Goal: Task Accomplishment & Management: Manage account settings

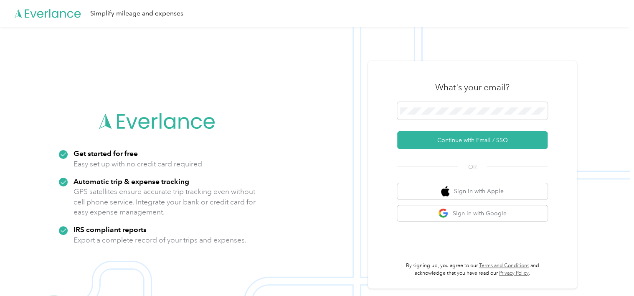
click at [423, 140] on button "Continue with Email / SSO" at bounding box center [472, 140] width 150 height 18
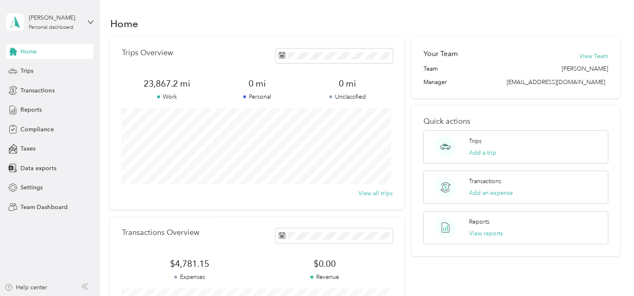
click at [79, 23] on div "[PERSON_NAME] Personal dashboard" at bounding box center [55, 21] width 52 height 17
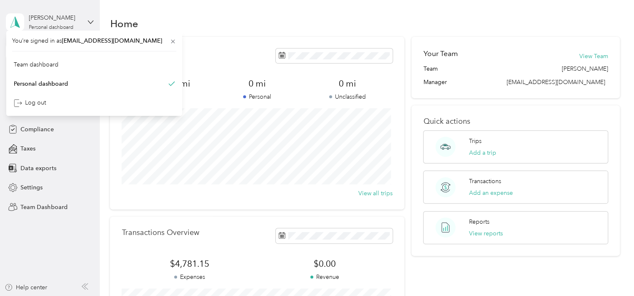
click at [79, 23] on div "[PERSON_NAME] Personal dashboard" at bounding box center [55, 21] width 52 height 17
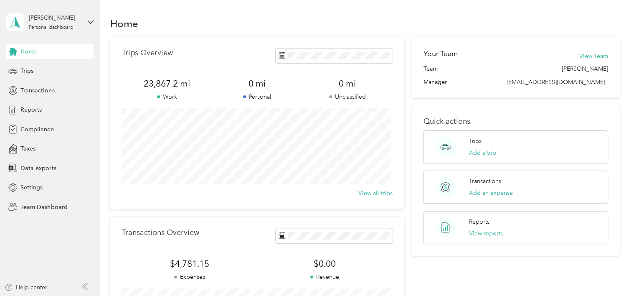
click at [92, 20] on icon at bounding box center [91, 22] width 6 height 6
click at [51, 69] on div "Team dashboard" at bounding box center [35, 68] width 45 height 9
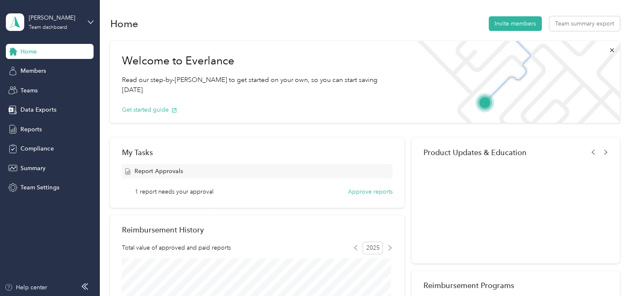
click at [169, 172] on span "Report Approvals" at bounding box center [158, 171] width 48 height 9
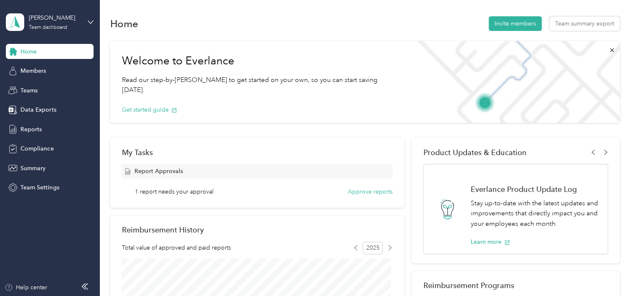
click at [369, 193] on button "Approve reports" at bounding box center [370, 191] width 45 height 9
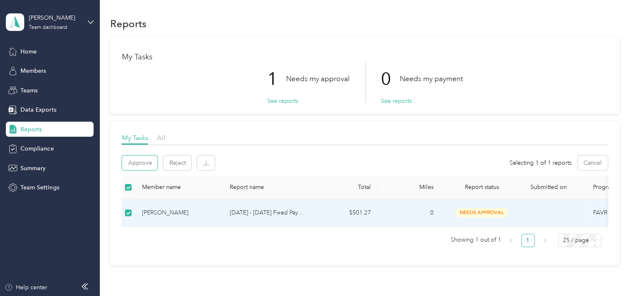
click at [139, 166] on button "Approve" at bounding box center [140, 162] width 36 height 15
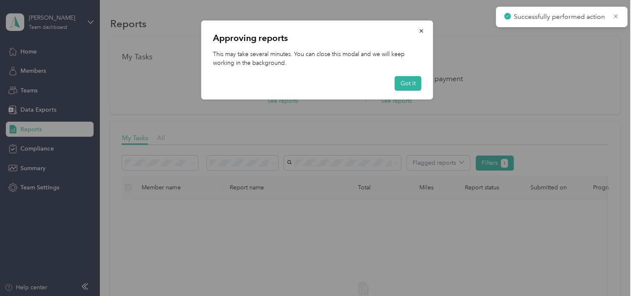
click at [403, 87] on button "Got it" at bounding box center [408, 83] width 27 height 15
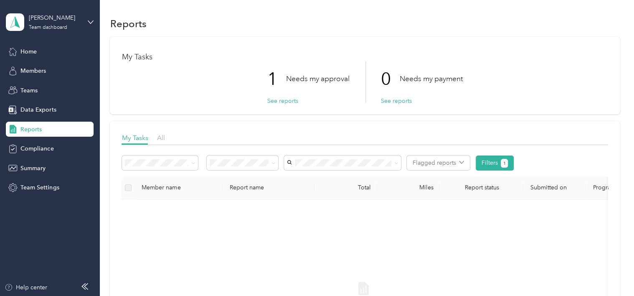
click at [274, 101] on button "See reports" at bounding box center [282, 100] width 31 height 9
click at [280, 100] on button "See reports" at bounding box center [282, 100] width 31 height 9
click at [189, 165] on span at bounding box center [191, 162] width 7 height 9
click at [193, 163] on icon at bounding box center [193, 163] width 3 height 2
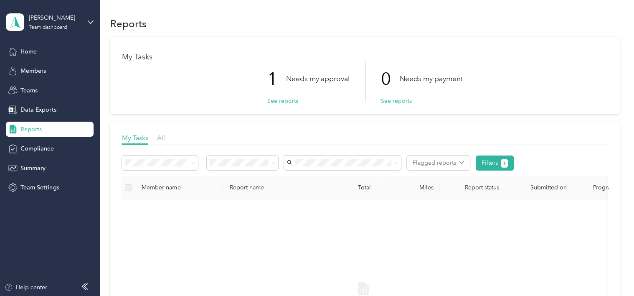
click at [269, 100] on button "See reports" at bounding box center [282, 100] width 31 height 9
click at [279, 102] on button "See reports" at bounding box center [282, 100] width 31 height 9
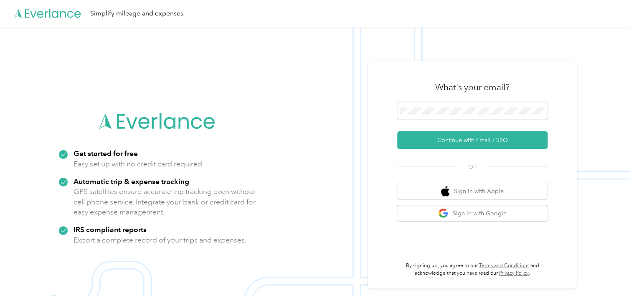
click at [429, 142] on button "Continue with Email / SSO" at bounding box center [472, 140] width 150 height 18
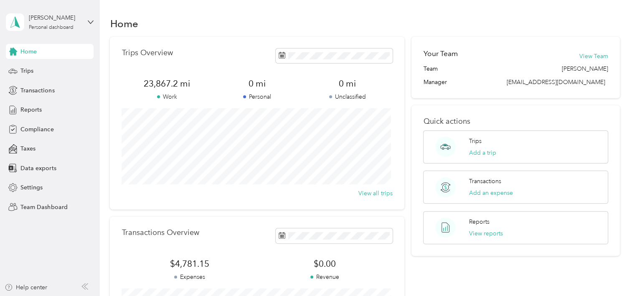
click at [89, 25] on div "[PERSON_NAME] Personal dashboard" at bounding box center [50, 22] width 88 height 29
click at [76, 65] on div "Team dashboard" at bounding box center [94, 68] width 164 height 15
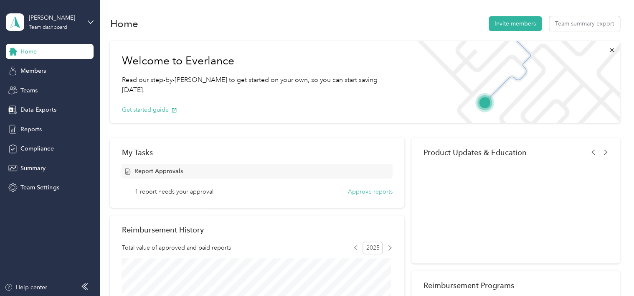
click at [366, 193] on button "Approve reports" at bounding box center [370, 191] width 45 height 9
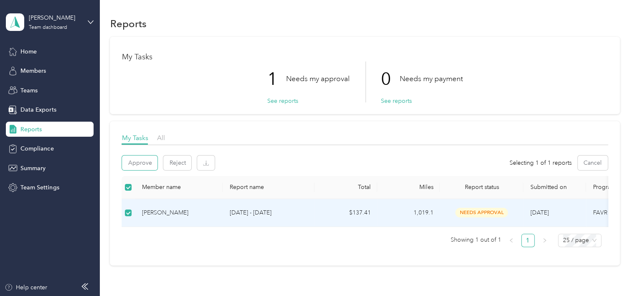
click at [136, 160] on button "Approve" at bounding box center [140, 162] width 36 height 15
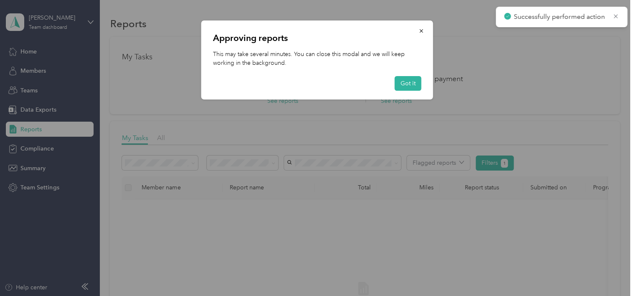
click at [401, 85] on button "Got it" at bounding box center [408, 83] width 27 height 15
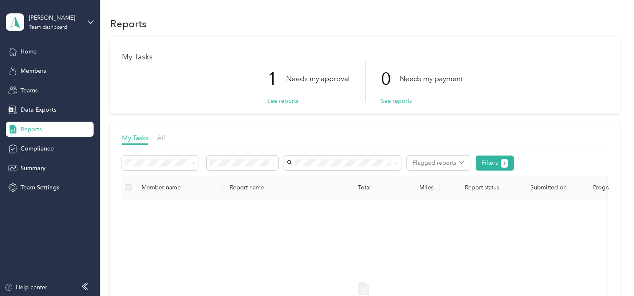
click at [89, 23] on icon at bounding box center [91, 22] width 6 height 6
click at [38, 107] on div "Log out" at bounding box center [29, 106] width 32 height 9
